Goal: Task Accomplishment & Management: Use online tool/utility

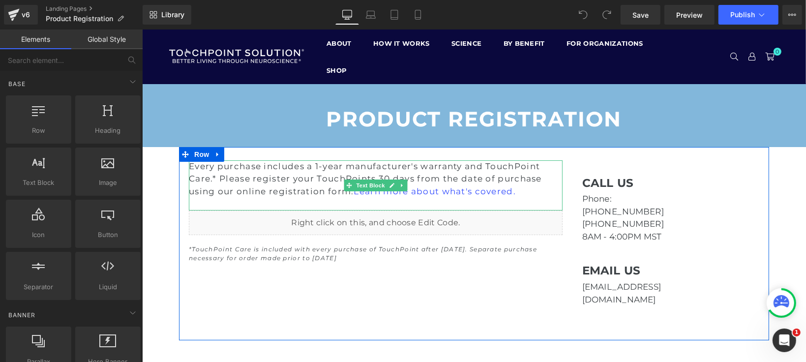
click at [390, 168] on span "Every purchase includes a 1-year manufacturer's warranty and TouchPoint Care.* …" at bounding box center [364, 178] width 353 height 35
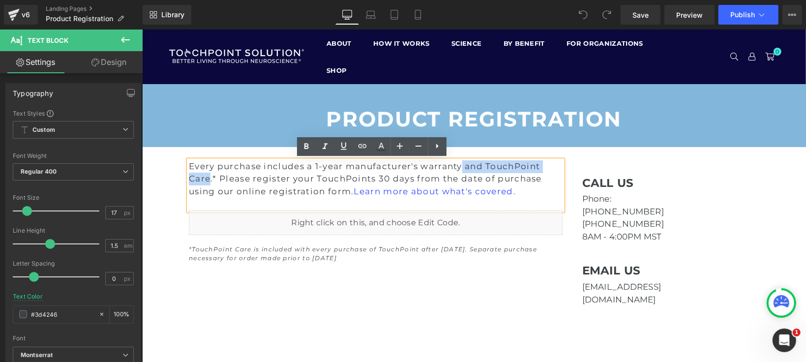
drag, startPoint x: 207, startPoint y: 174, endPoint x: 458, endPoint y: 166, distance: 252.0
click at [458, 166] on span "Every purchase includes a 1-year manufacturer's warranty and TouchPoint Care.* …" at bounding box center [364, 178] width 353 height 35
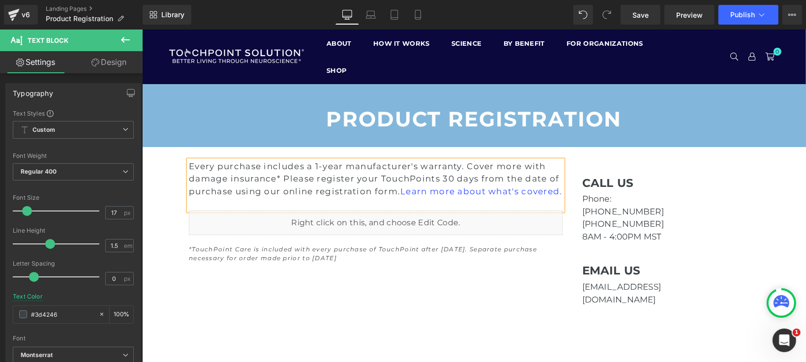
click at [471, 169] on span "Every purchase includes a 1-year manufacturer's warranty. Cover more with damag…" at bounding box center [375, 178] width 374 height 35
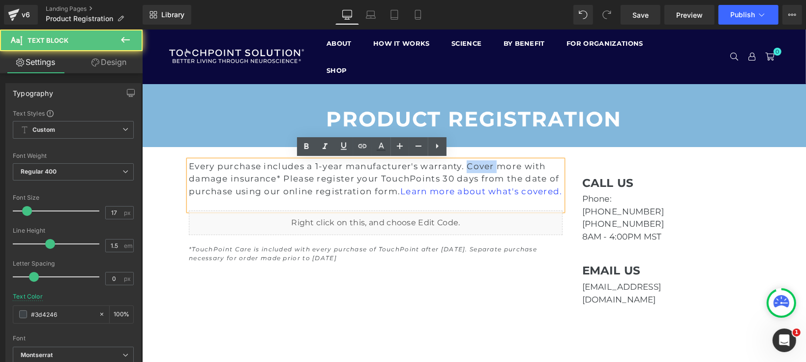
click at [471, 169] on span "Every purchase includes a 1-year manufacturer's warranty. Cover more with damag…" at bounding box center [375, 178] width 374 height 35
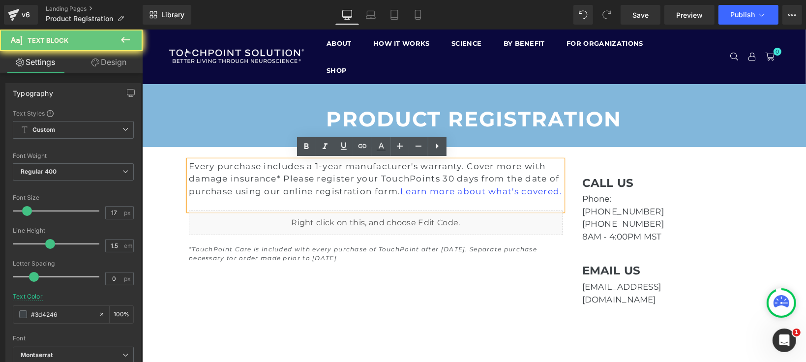
click at [501, 166] on span "Every purchase includes a 1-year manufacturer's warranty. Cover more with damag…" at bounding box center [375, 178] width 374 height 35
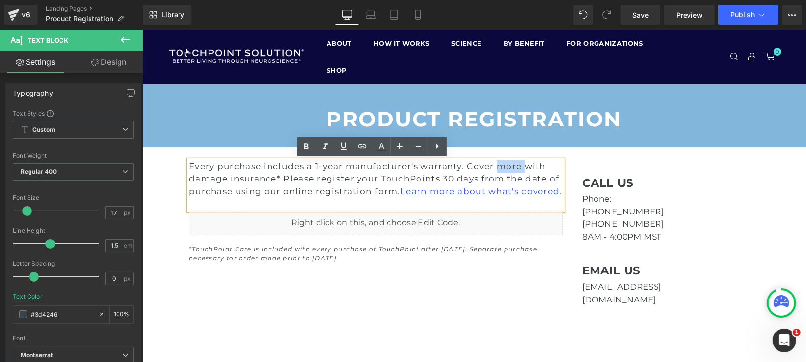
click at [501, 166] on span "Every purchase includes a 1-year manufacturer's warranty. Cover more with damag…" at bounding box center [375, 178] width 374 height 35
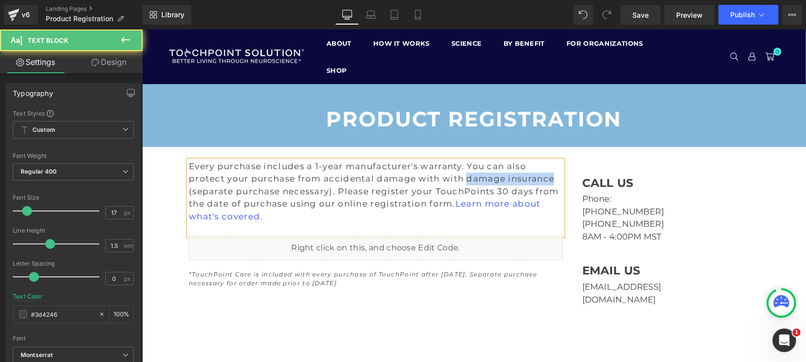
drag, startPoint x: 461, startPoint y: 178, endPoint x: 556, endPoint y: 178, distance: 94.9
click at [556, 178] on p "Every purchase includes a 1-year manufacturer's warranty. You can also protect …" at bounding box center [375, 191] width 374 height 63
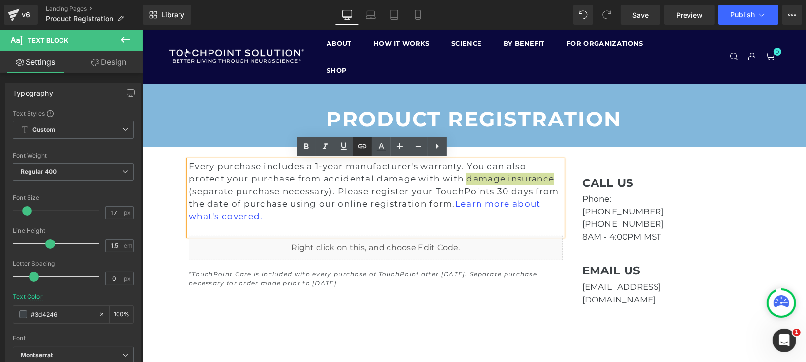
click at [367, 148] on icon at bounding box center [363, 146] width 12 height 12
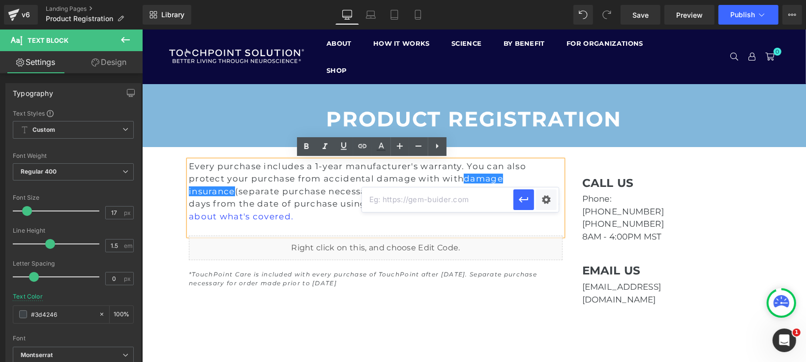
click at [459, 202] on input "text" at bounding box center [438, 199] width 152 height 25
paste input "[URL][DOMAIN_NAME]"
click at [522, 204] on icon "button" at bounding box center [524, 200] width 12 height 12
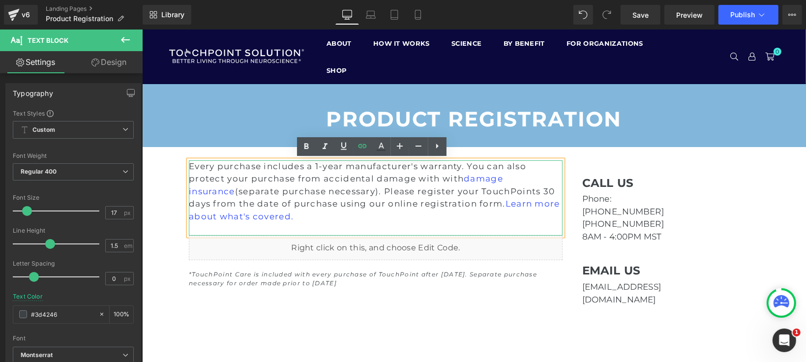
click at [520, 227] on p at bounding box center [375, 228] width 374 height 13
click at [465, 178] on link "damage insurance" at bounding box center [345, 184] width 314 height 23
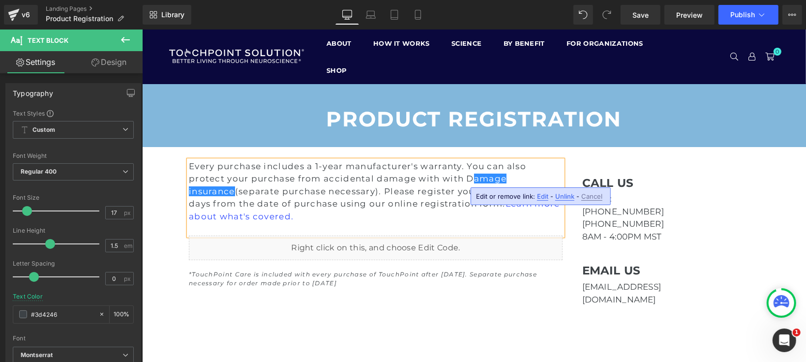
click at [545, 190] on div "Edit or remove link: Edit - Unlink - Cancel" at bounding box center [541, 196] width 140 height 18
click at [545, 197] on span "Edit" at bounding box center [542, 196] width 11 height 8
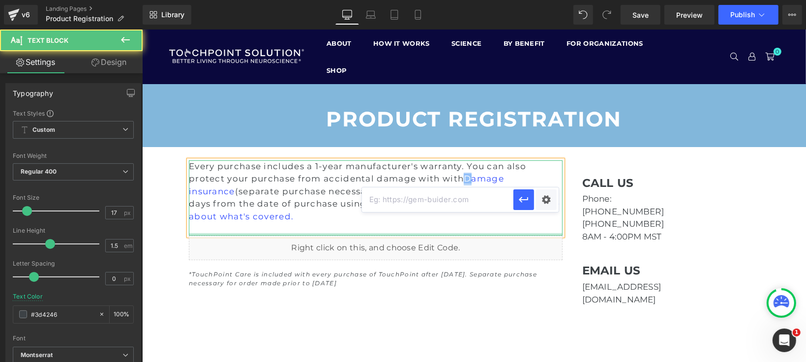
click at [500, 233] on div "Every purchase includes a 1-year manufacturer's warranty. You can also protect …" at bounding box center [375, 197] width 374 height 75
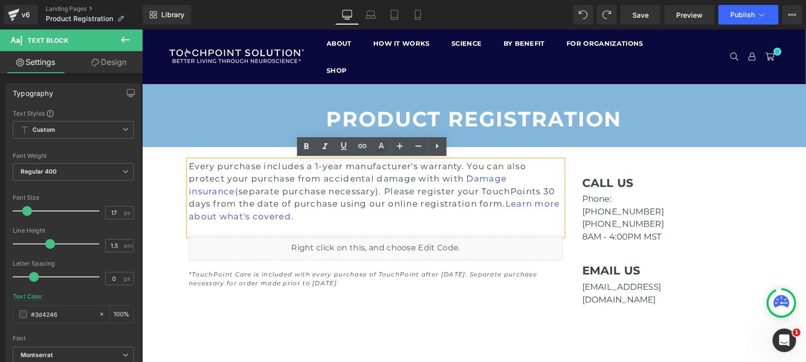
click at [467, 175] on span "Every purchase includes a 1-year manufacturer's warranty. You can also protect …" at bounding box center [373, 191] width 371 height 60
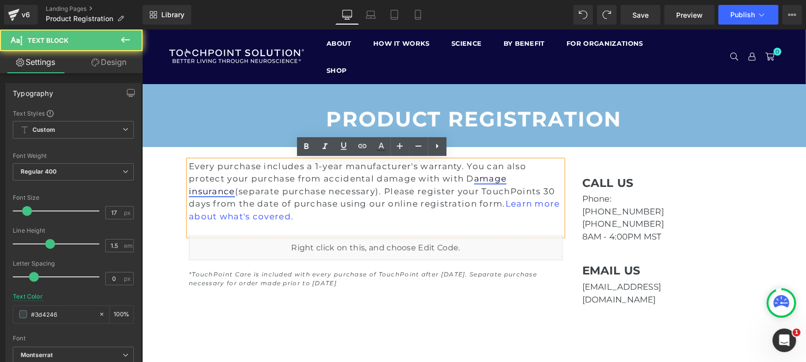
click at [506, 174] on link "amage insurance" at bounding box center [347, 184] width 318 height 23
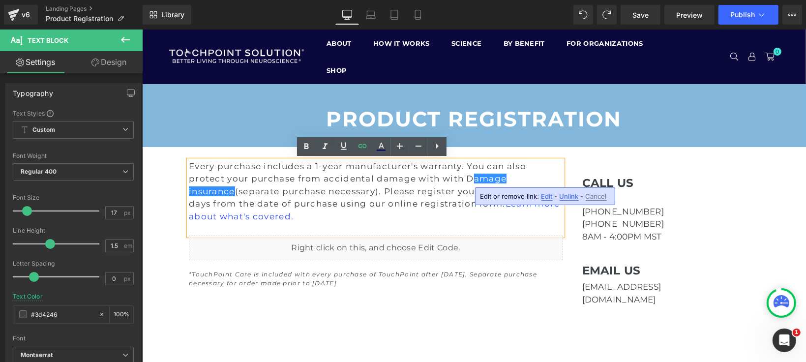
click at [571, 198] on span "Unlink" at bounding box center [569, 196] width 19 height 8
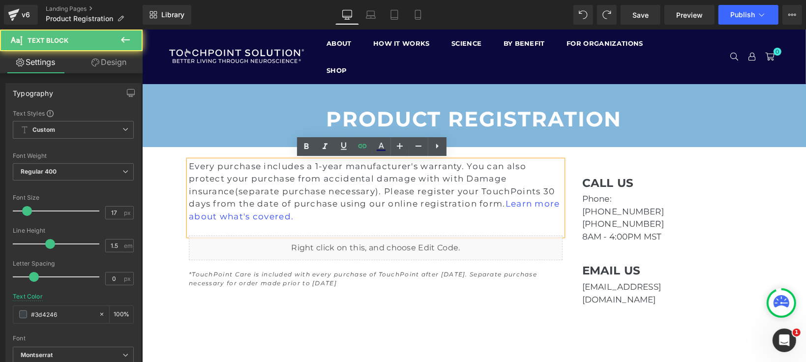
click at [537, 171] on p "Every purchase includes a 1-year manufacturer's warranty. You can also protect …" at bounding box center [375, 191] width 374 height 63
click at [506, 178] on span "Every purchase includes a 1-year manufacturer's warranty. You can also protect …" at bounding box center [373, 191] width 371 height 60
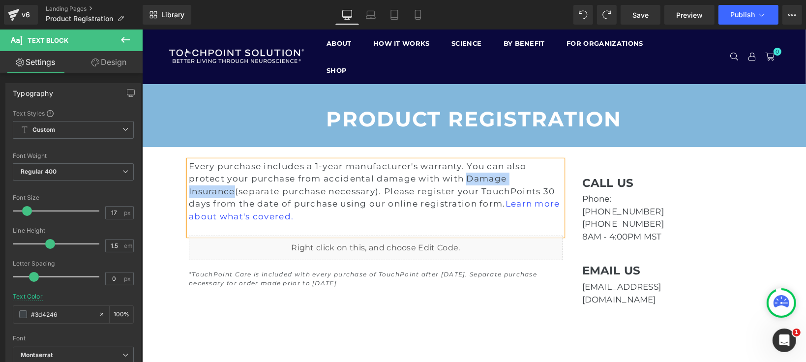
drag, startPoint x: 556, startPoint y: 175, endPoint x: 462, endPoint y: 178, distance: 94.0
click at [462, 178] on p "Every purchase includes a 1-year manufacturer's warranty. You can also protect …" at bounding box center [375, 191] width 374 height 63
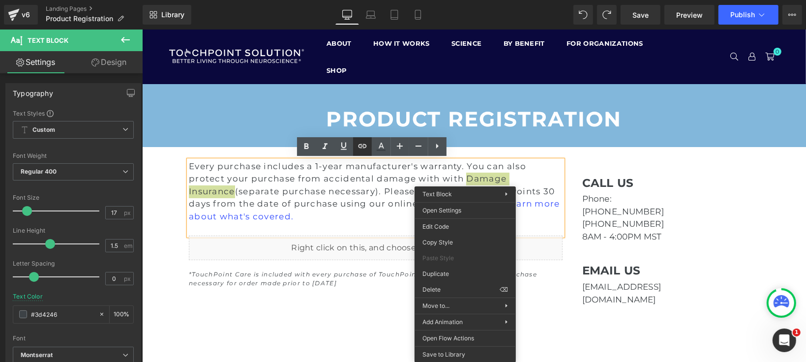
click at [359, 150] on icon at bounding box center [363, 146] width 12 height 12
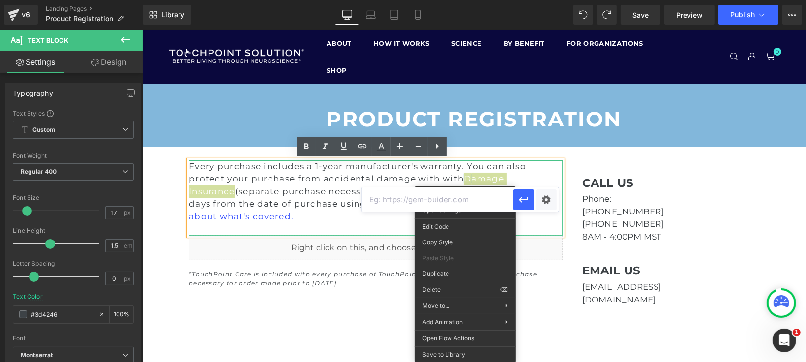
copy link "D amage Insurance"
click at [464, 196] on input "text" at bounding box center [438, 199] width 152 height 25
paste input "[URL][DOMAIN_NAME]"
type input "[URL][DOMAIN_NAME]"
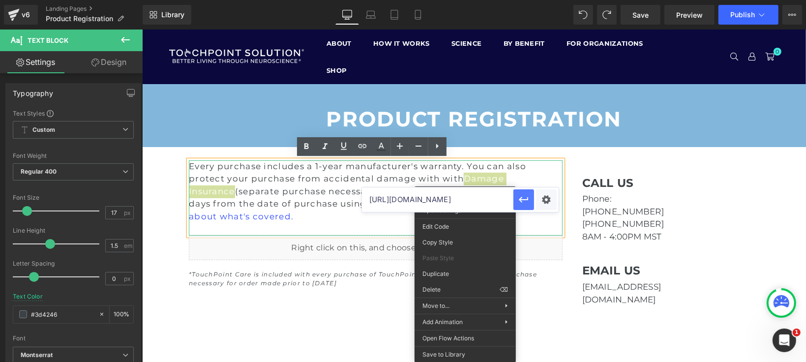
click at [519, 199] on icon "button" at bounding box center [524, 200] width 12 height 12
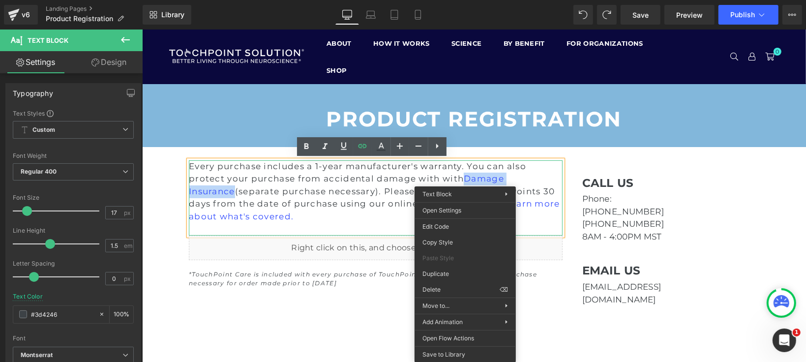
click at [294, 184] on p "Every purchase includes a 1-year manufacturer's warranty. You can also protect …" at bounding box center [375, 191] width 374 height 63
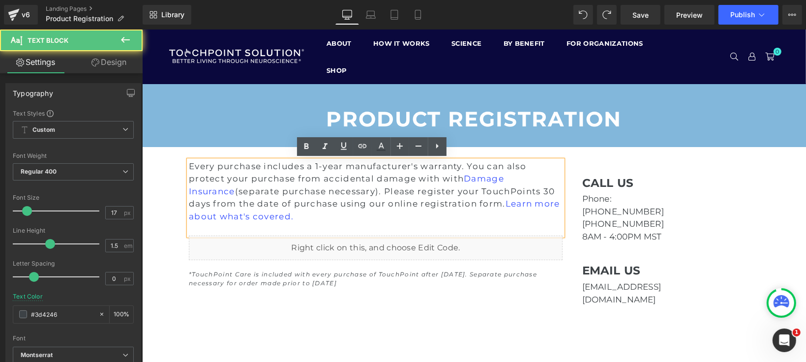
click at [360, 210] on p "Every purchase includes a 1-year manufacturer's warranty. You can also protect …" at bounding box center [375, 191] width 374 height 63
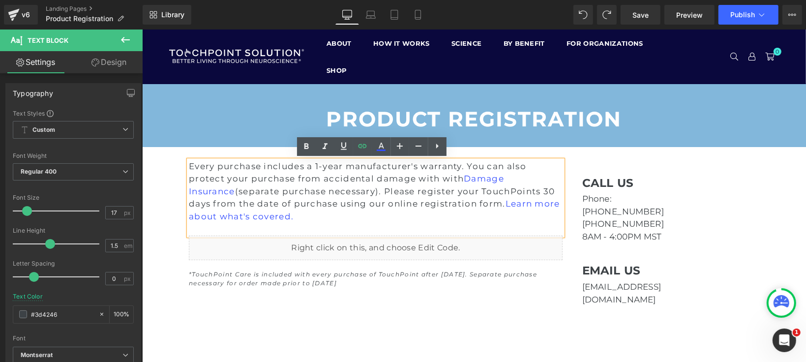
click at [443, 204] on span "Every purchase includes a 1-year manufacturer's warranty. You can also protect …" at bounding box center [373, 191] width 371 height 60
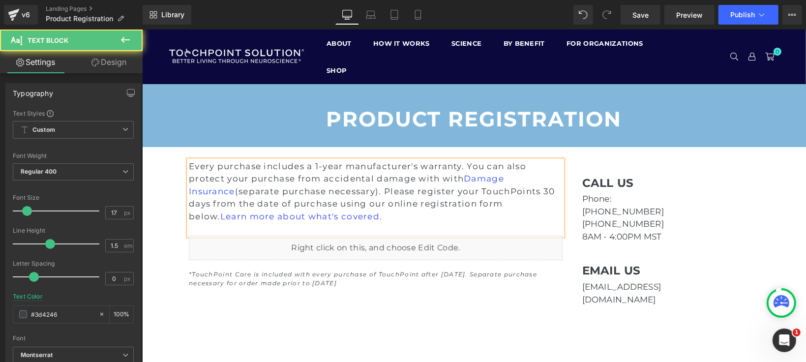
click at [472, 219] on p "Every purchase includes a 1-year manufacturer's warranty. You can also protect …" at bounding box center [375, 191] width 374 height 63
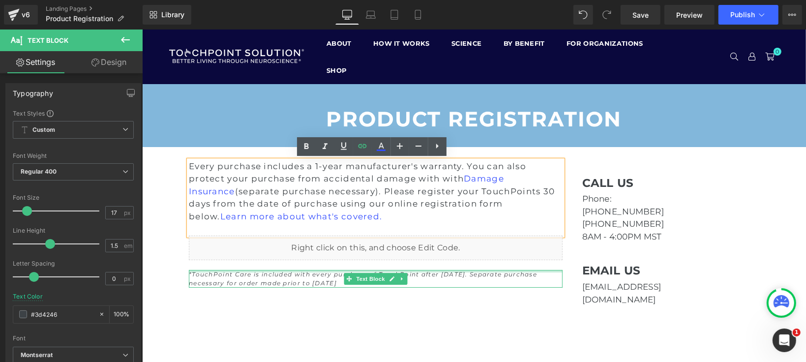
click at [262, 271] on div at bounding box center [375, 271] width 374 height 2
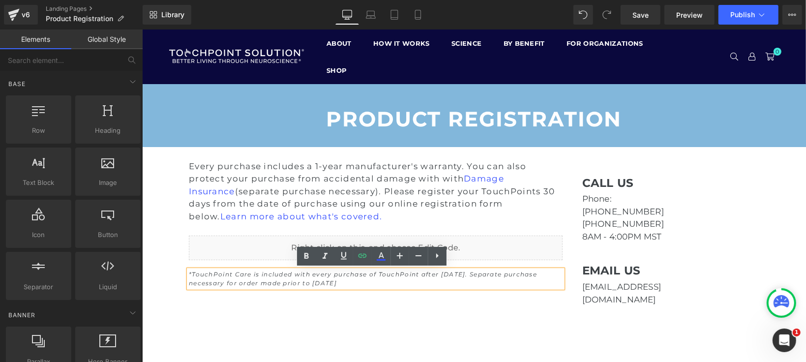
click at [369, 331] on div "PRODUCT REGISTRATION Heading Row Hero Banner Row Every purchase includes a 1-ye…" at bounding box center [474, 277] width 664 height 386
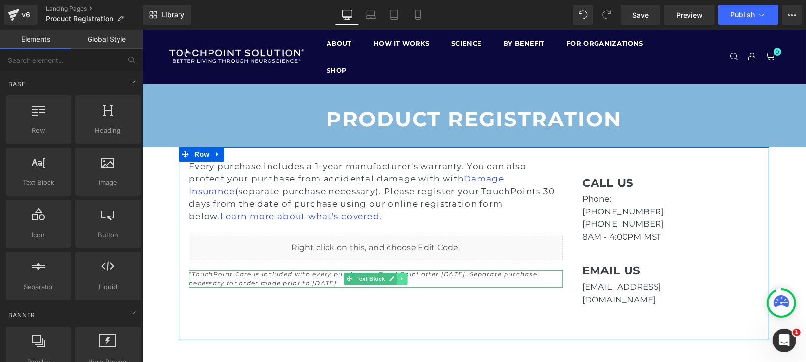
click at [399, 275] on icon at bounding box center [401, 278] width 5 height 6
click at [404, 276] on icon at bounding box center [406, 278] width 5 height 6
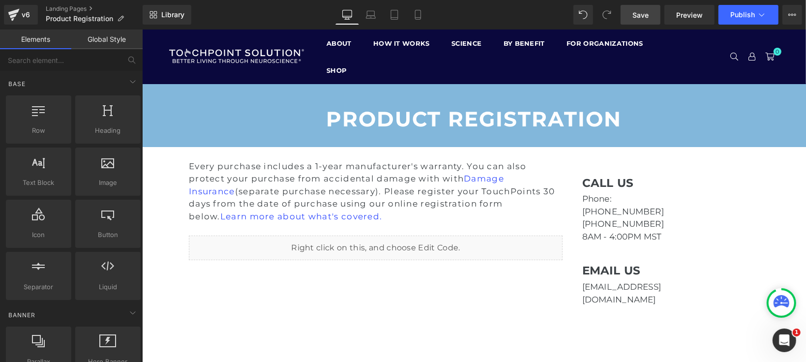
click at [642, 21] on link "Save" at bounding box center [641, 15] width 40 height 20
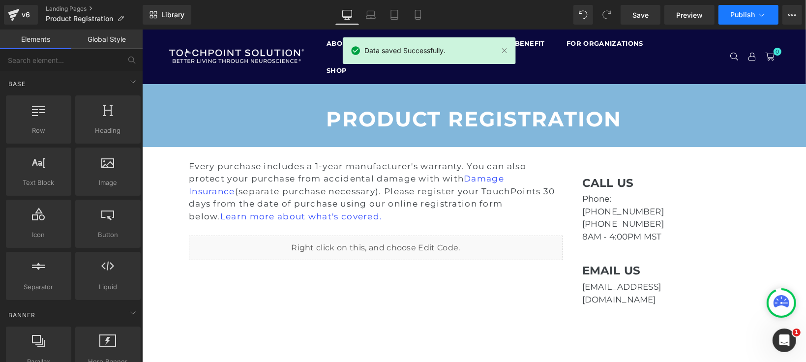
click at [758, 10] on icon at bounding box center [762, 15] width 10 height 10
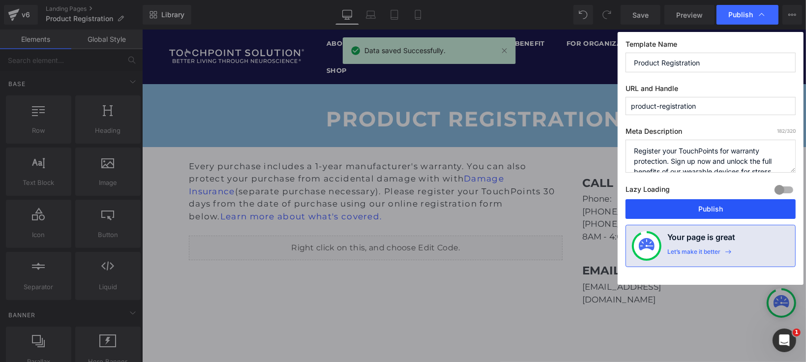
click at [689, 211] on button "Publish" at bounding box center [711, 209] width 170 height 20
